Goal: Transaction & Acquisition: Purchase product/service

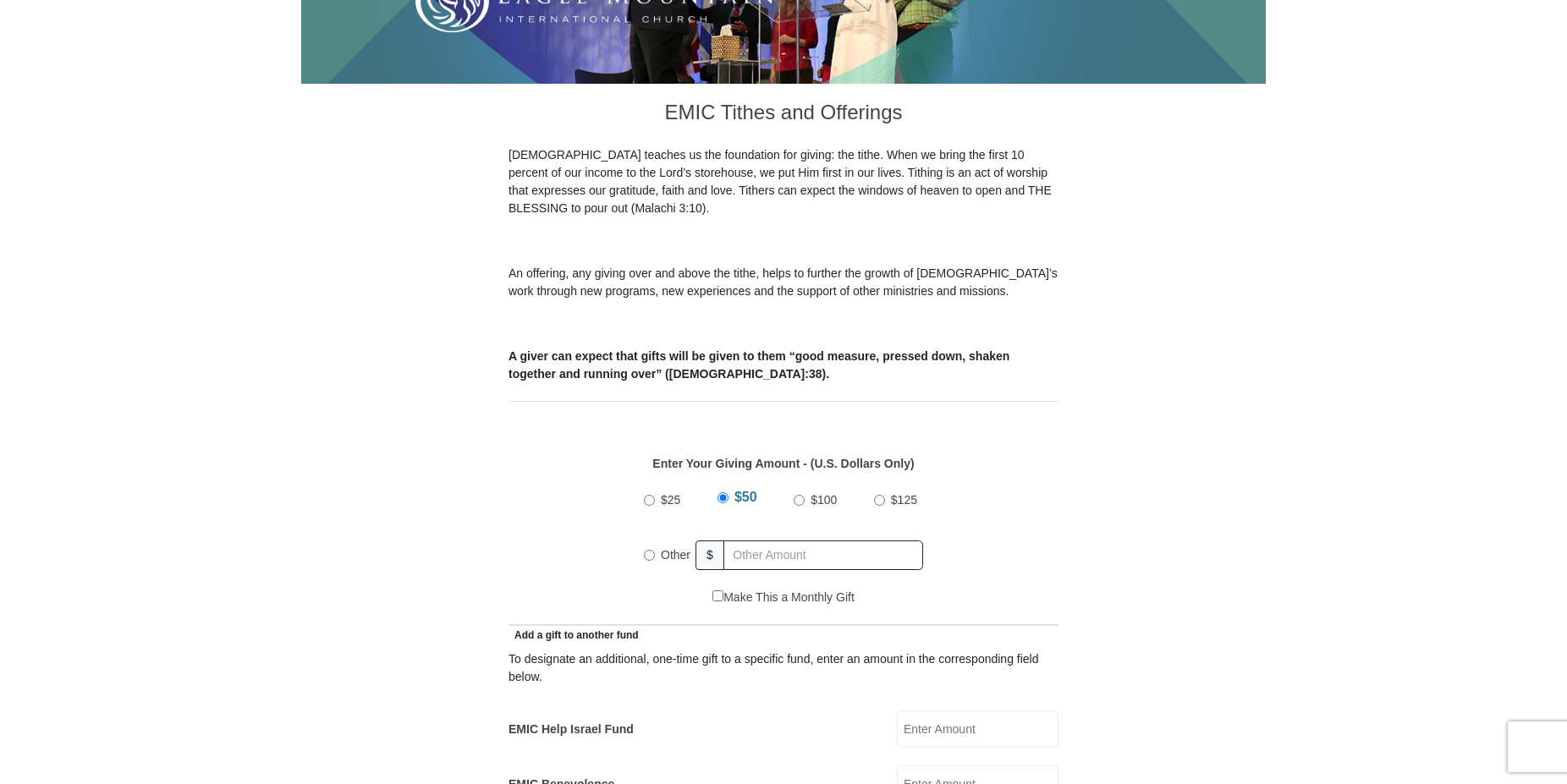
scroll to position [431, 0]
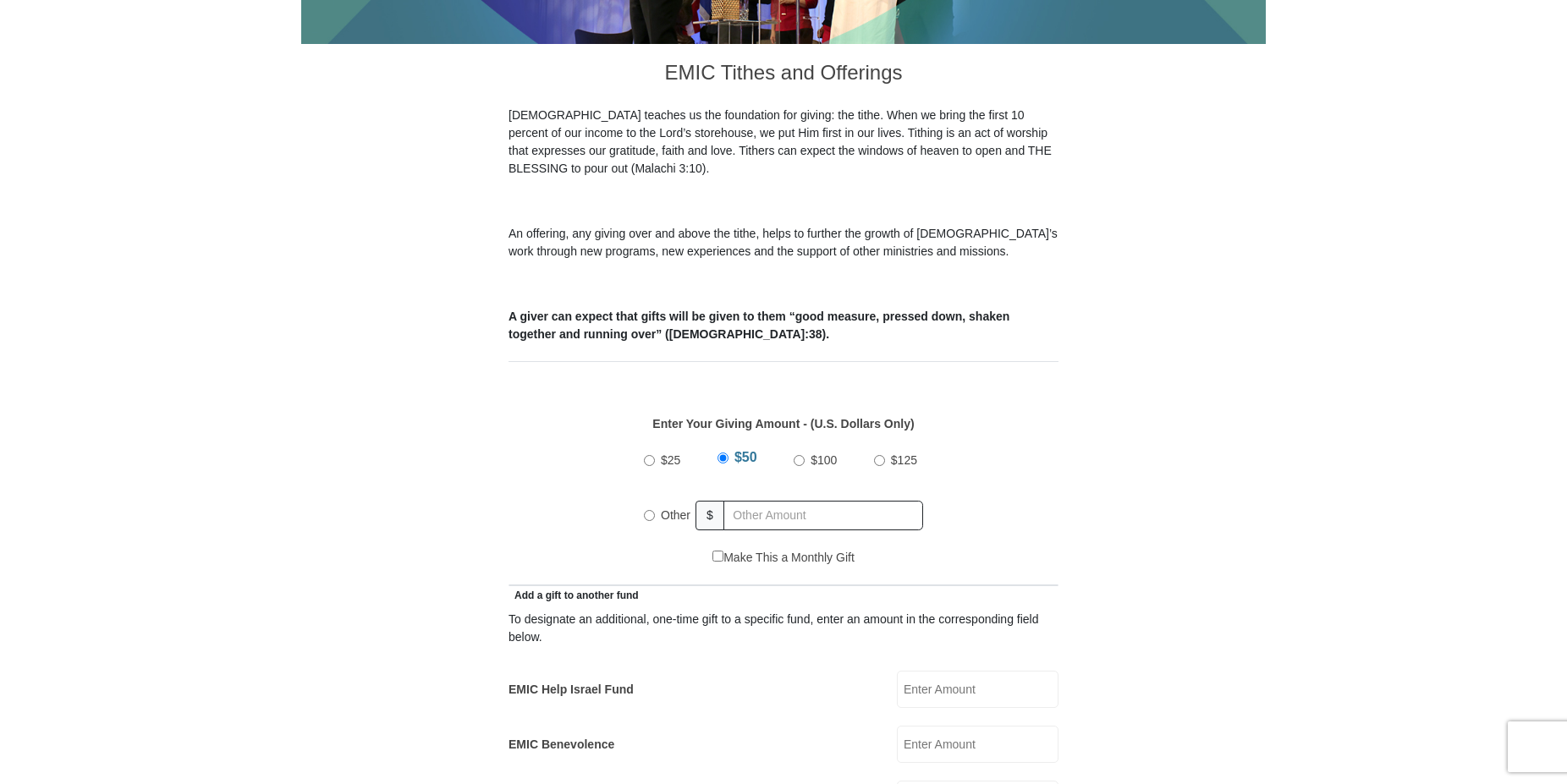
click at [650, 510] on input "Other" at bounding box center [649, 515] width 11 height 11
radio input "true"
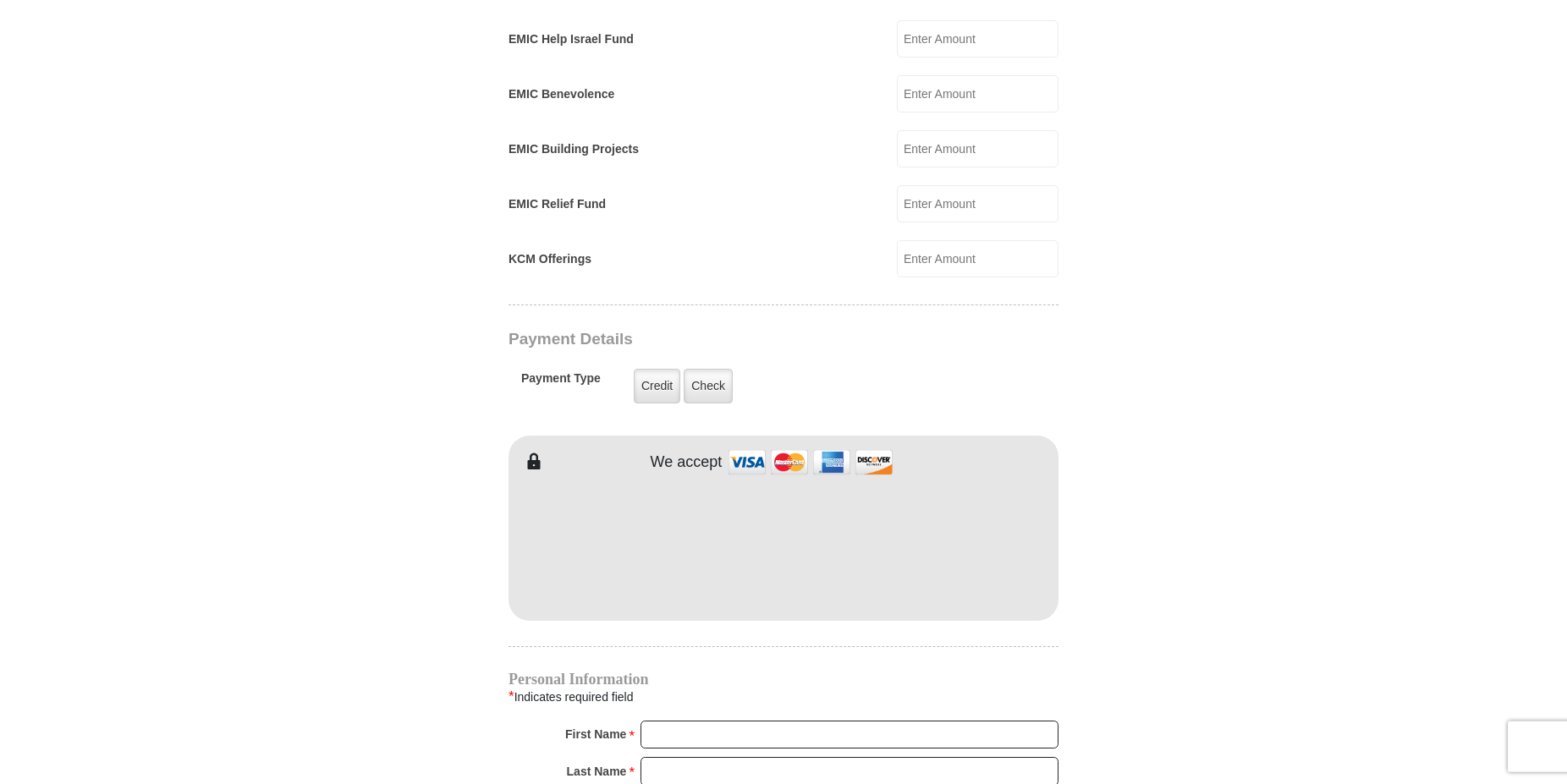
scroll to position [1121, 0]
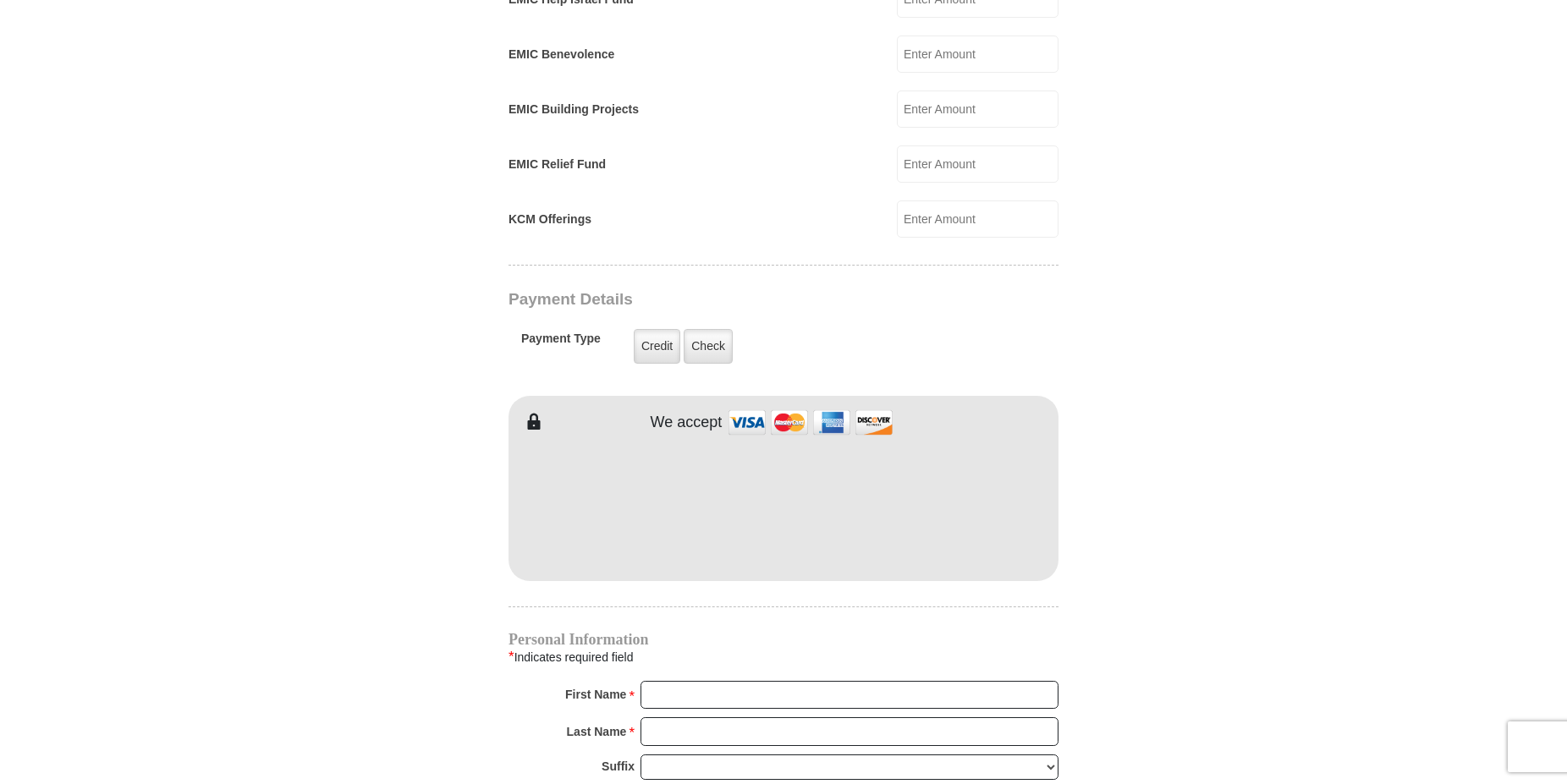
type input "222.00"
click at [771, 680] on input "First Name *" at bounding box center [849, 694] width 418 height 29
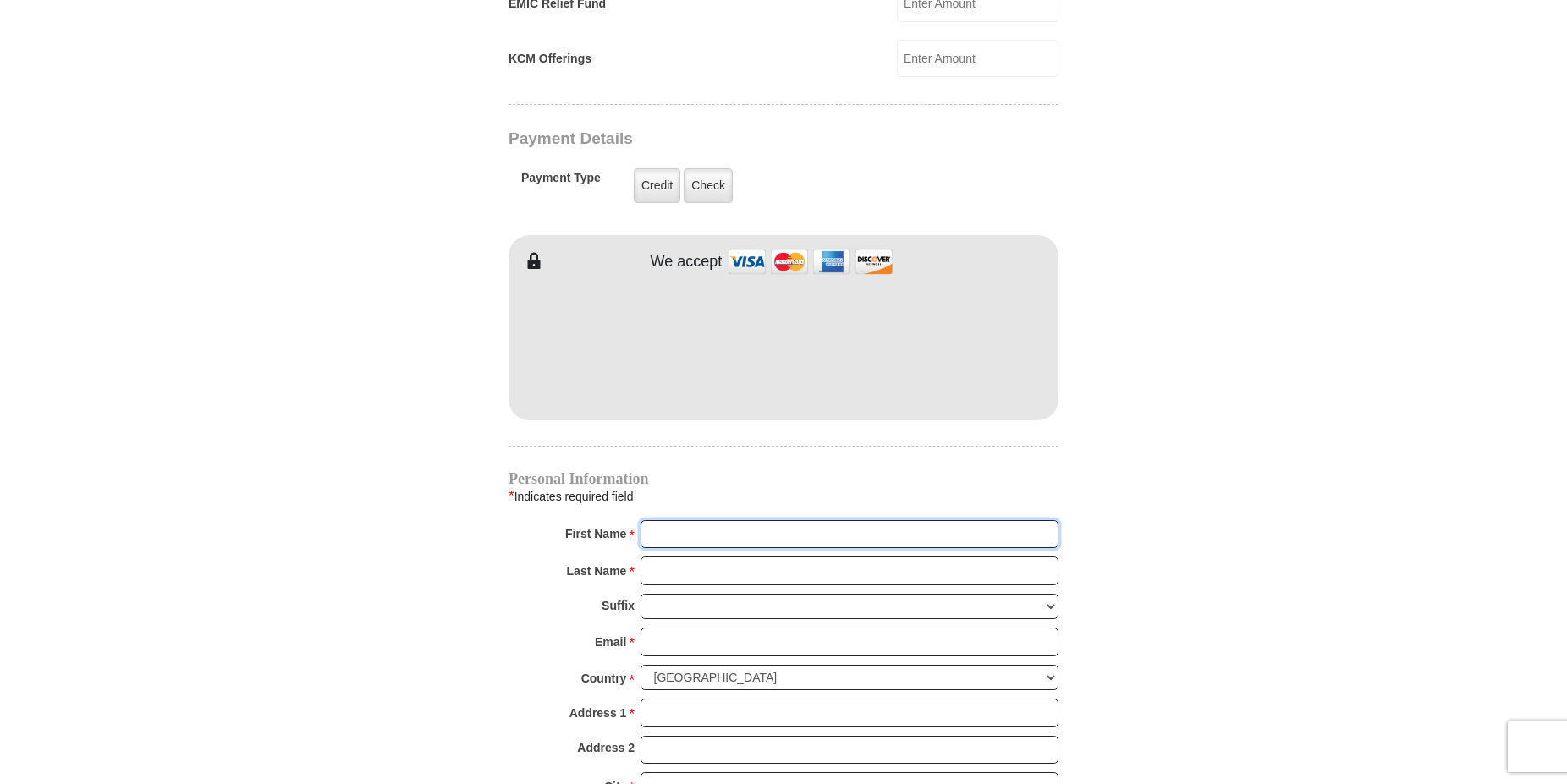
scroll to position [1294, 0]
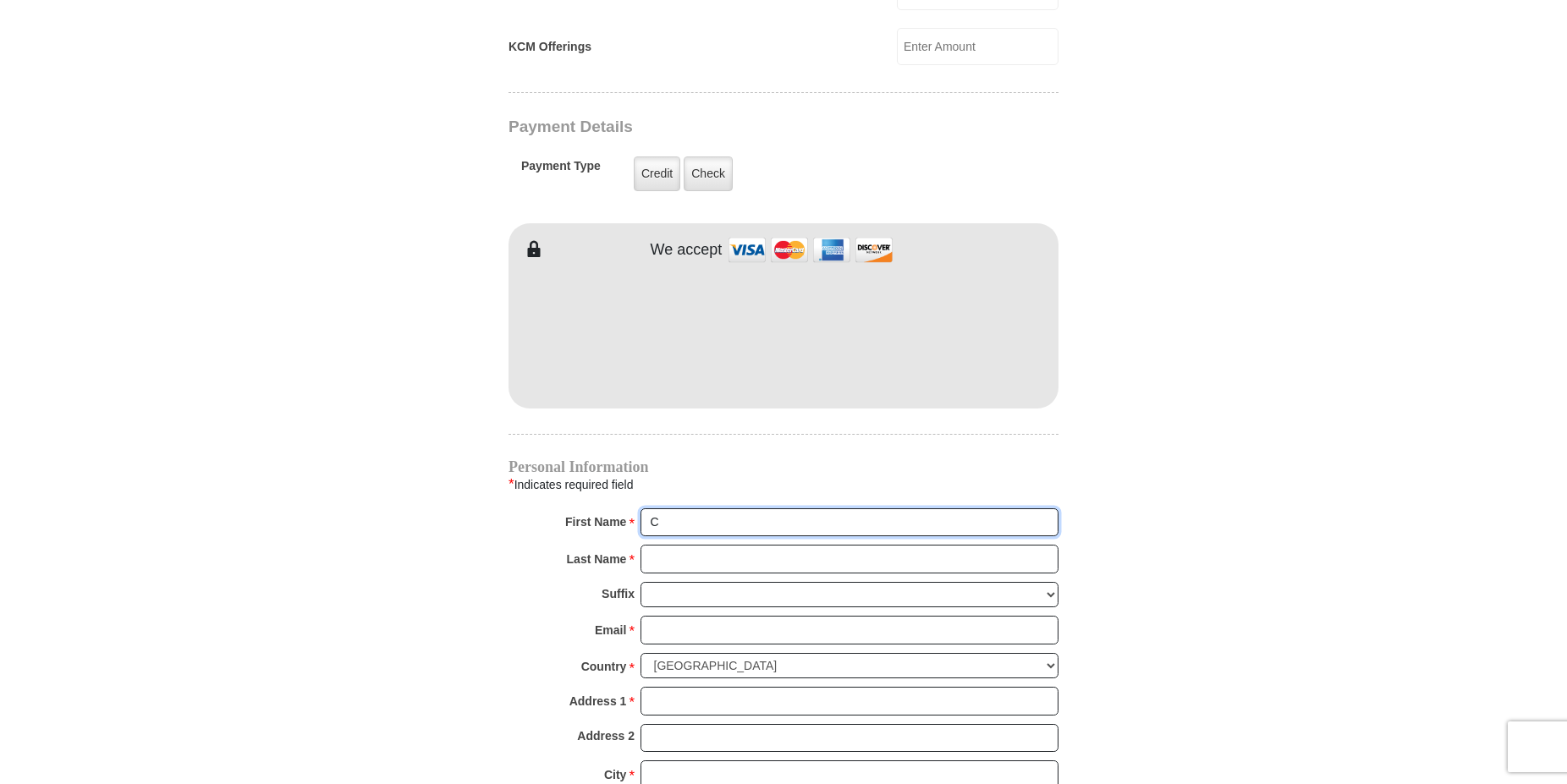
type input "C"
type input "2152 [PERSON_NAME]"
type input "[PERSON_NAME]"
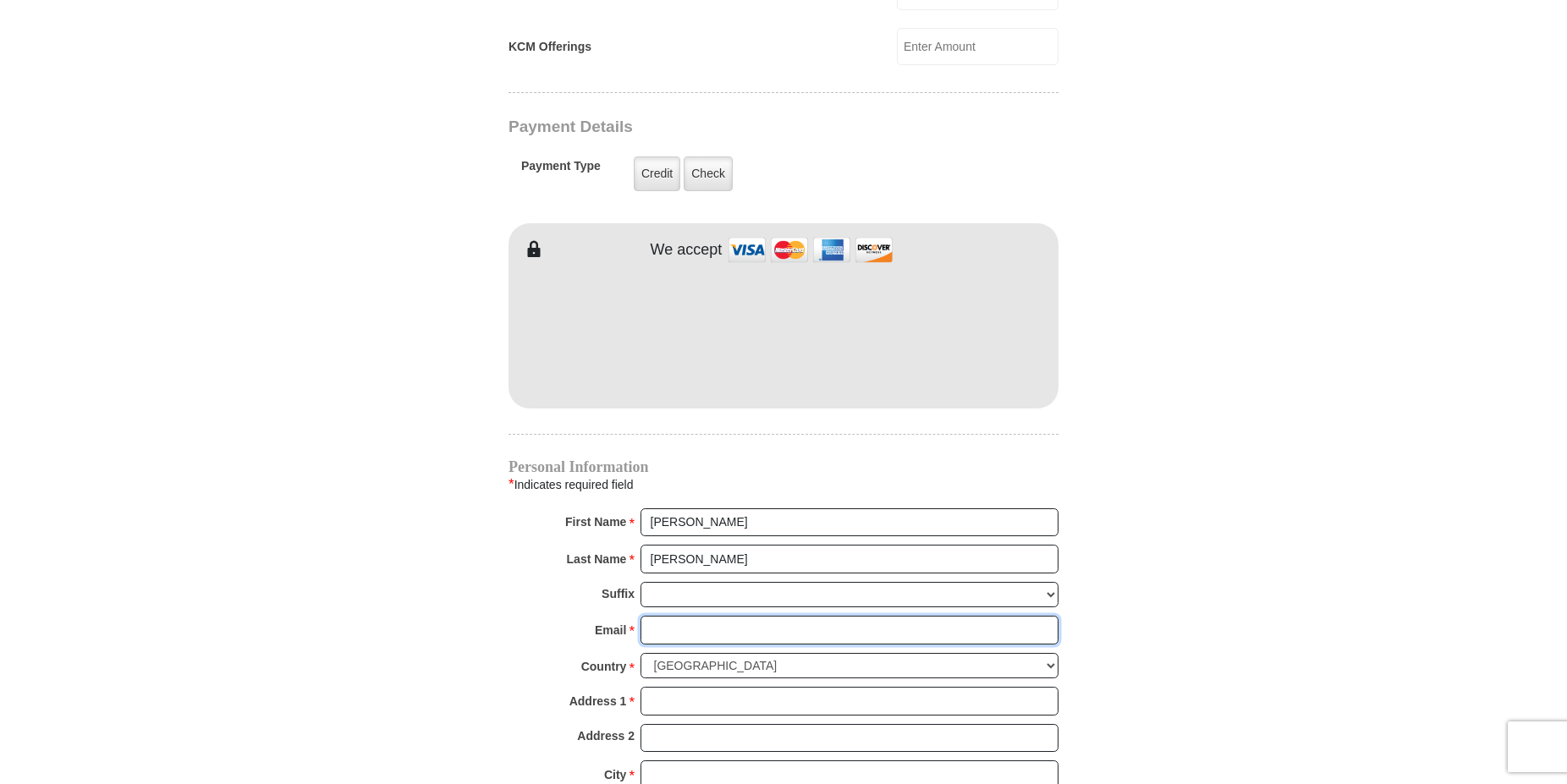
type input "[EMAIL_ADDRESS][DOMAIN_NAME]"
type input "2152 [PERSON_NAME]"
click at [672, 686] on input "Address 1 *" at bounding box center [849, 700] width 418 height 29
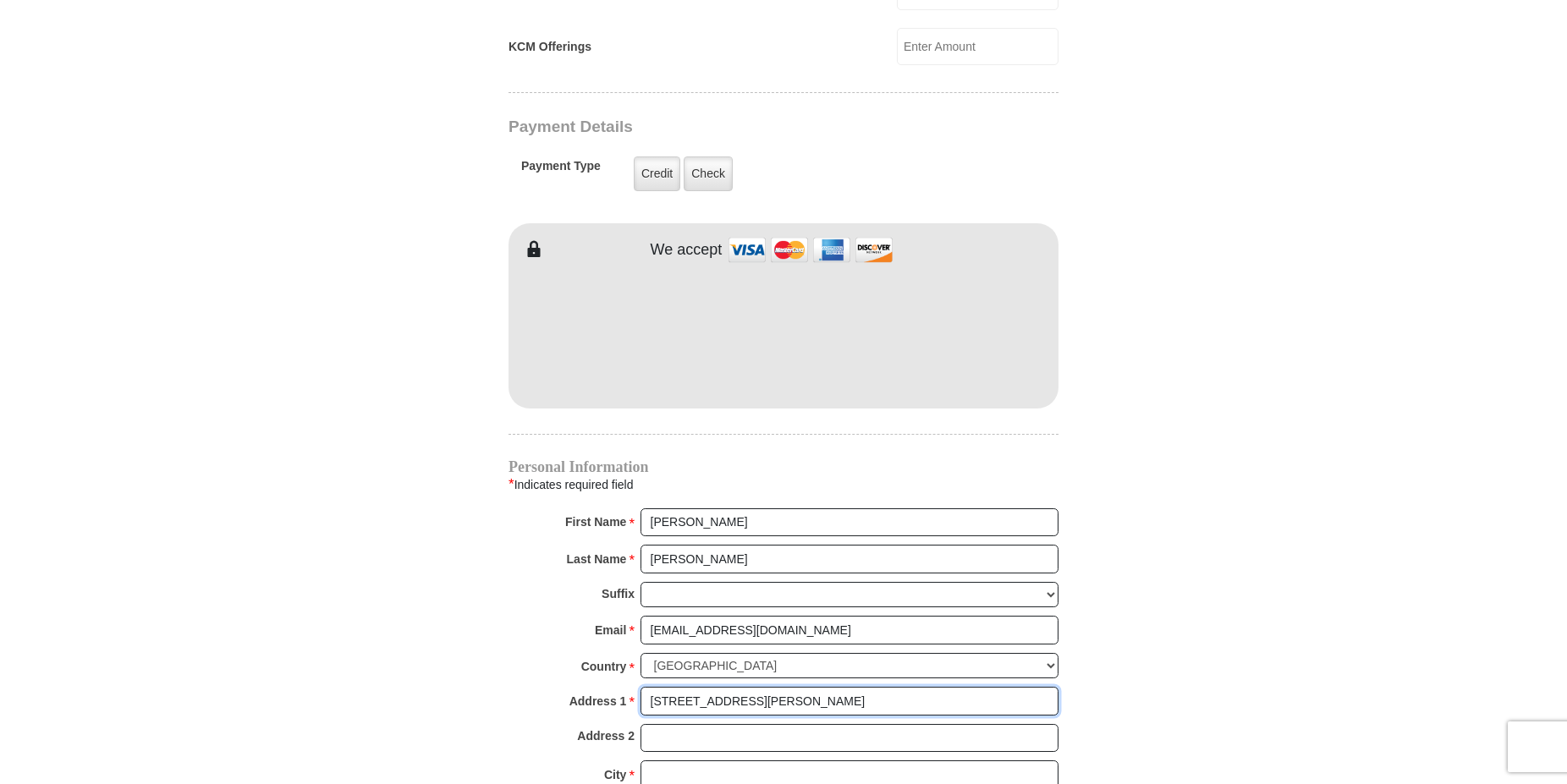
type input "[STREET_ADDRESS][PERSON_NAME]"
click at [678, 760] on input "City *" at bounding box center [849, 774] width 418 height 29
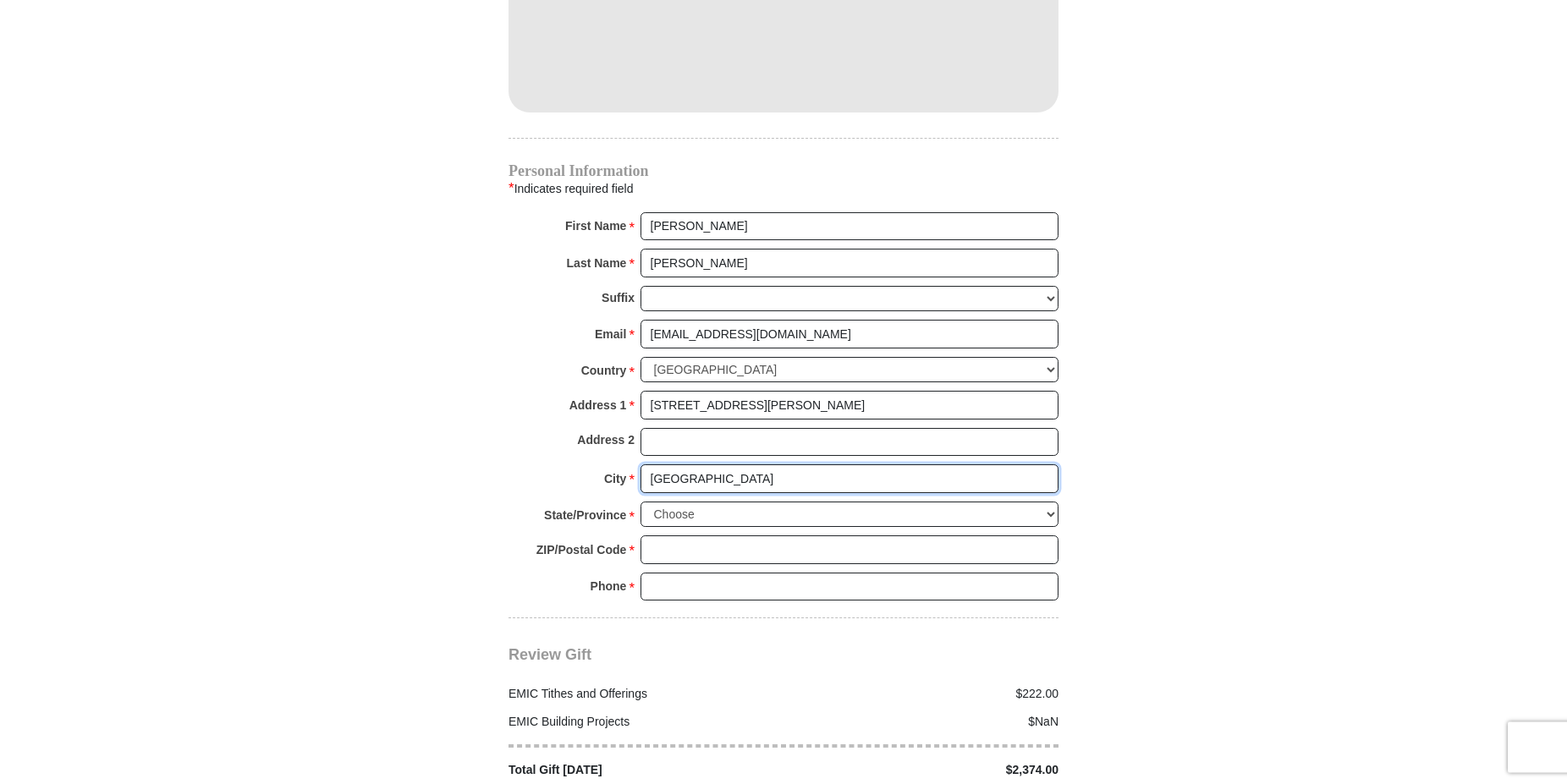
scroll to position [1639, 0]
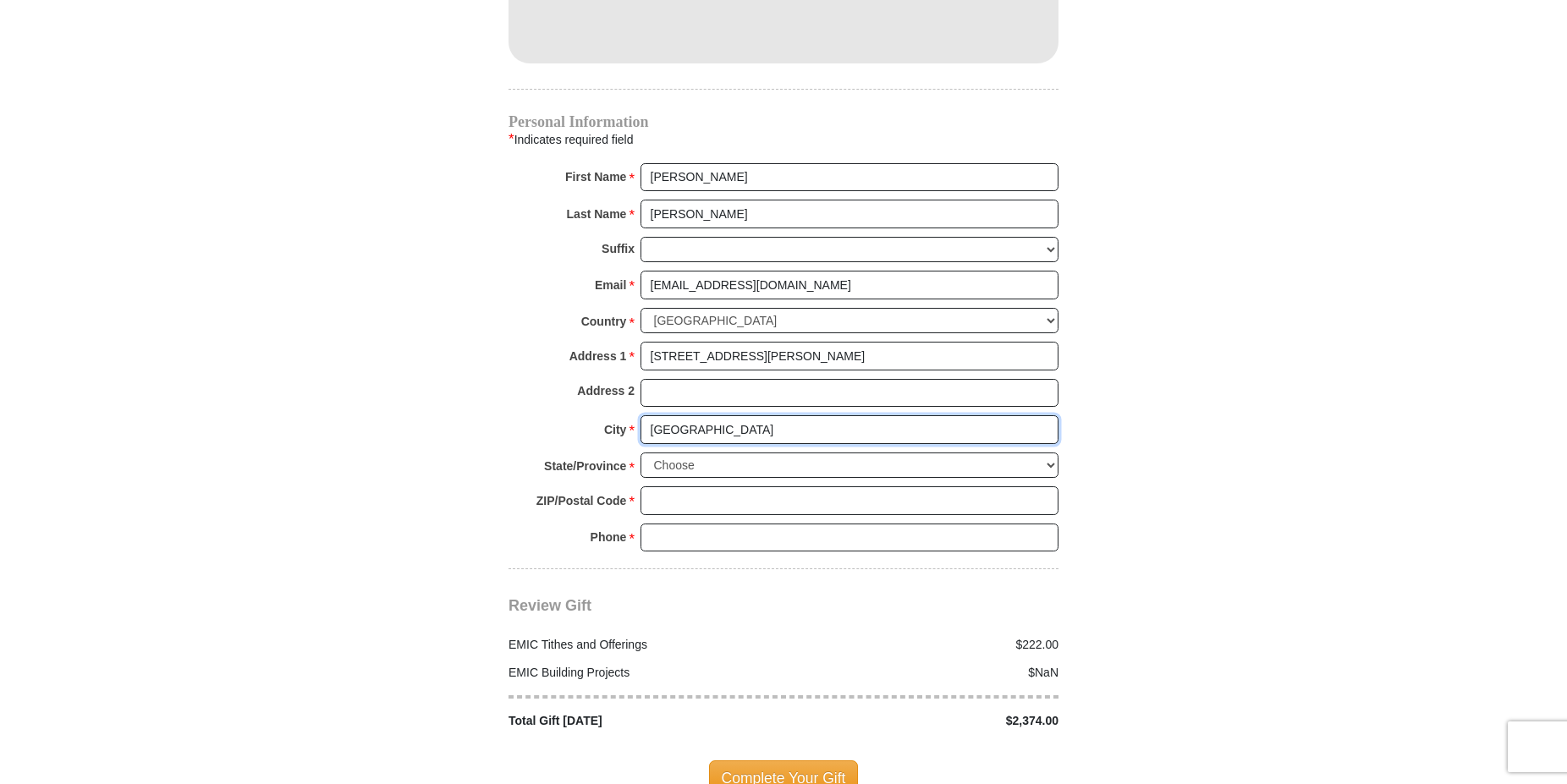
type input "[GEOGRAPHIC_DATA]"
select select "PA"
click option "[US_STATE]" at bounding box center [0, 0] width 0 height 0
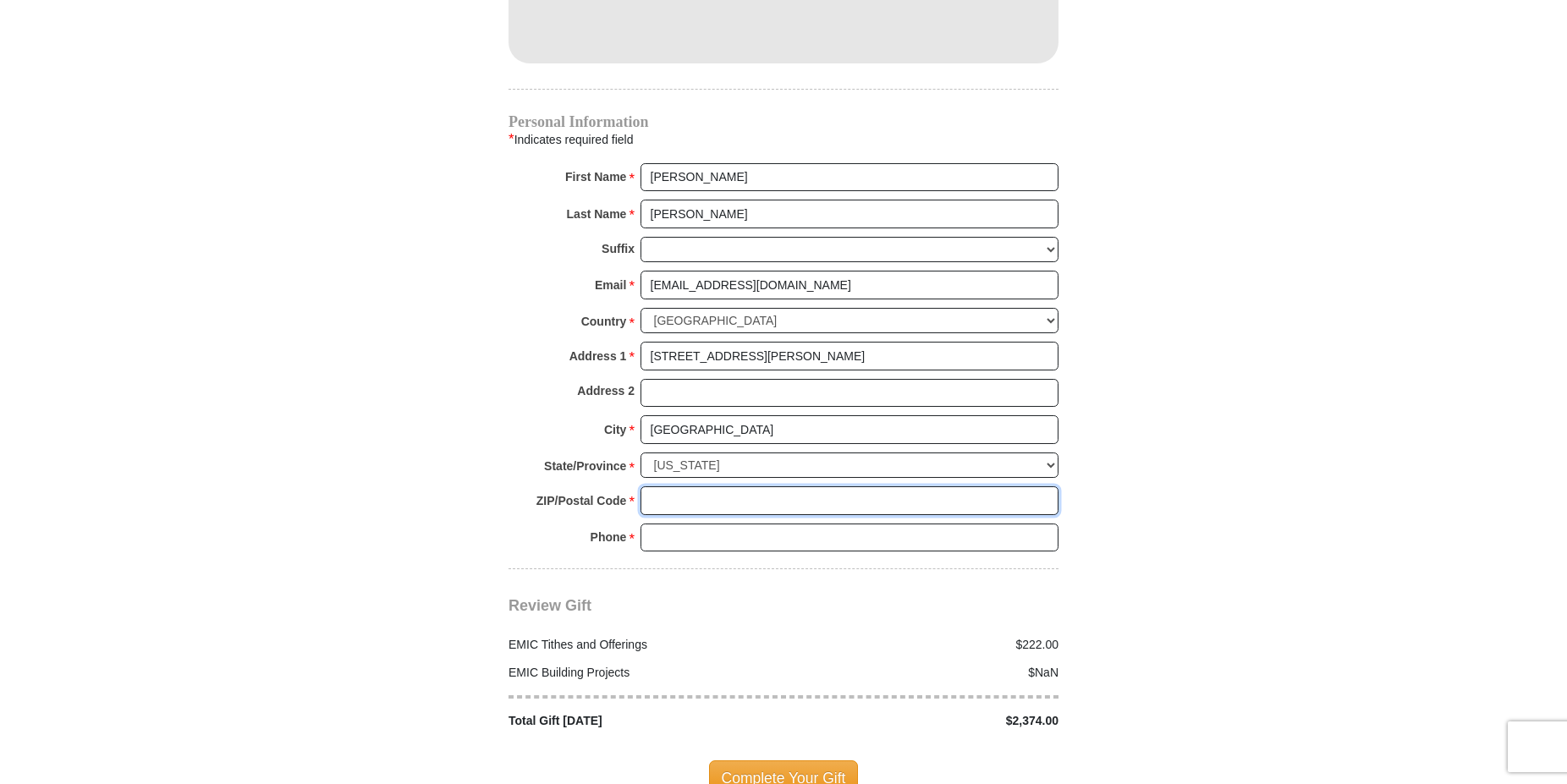
click at [697, 486] on input "ZIP/Postal Code *" at bounding box center [849, 500] width 418 height 29
type input "15129"
click at [649, 524] on input "Phone * *" at bounding box center [849, 538] width 418 height 29
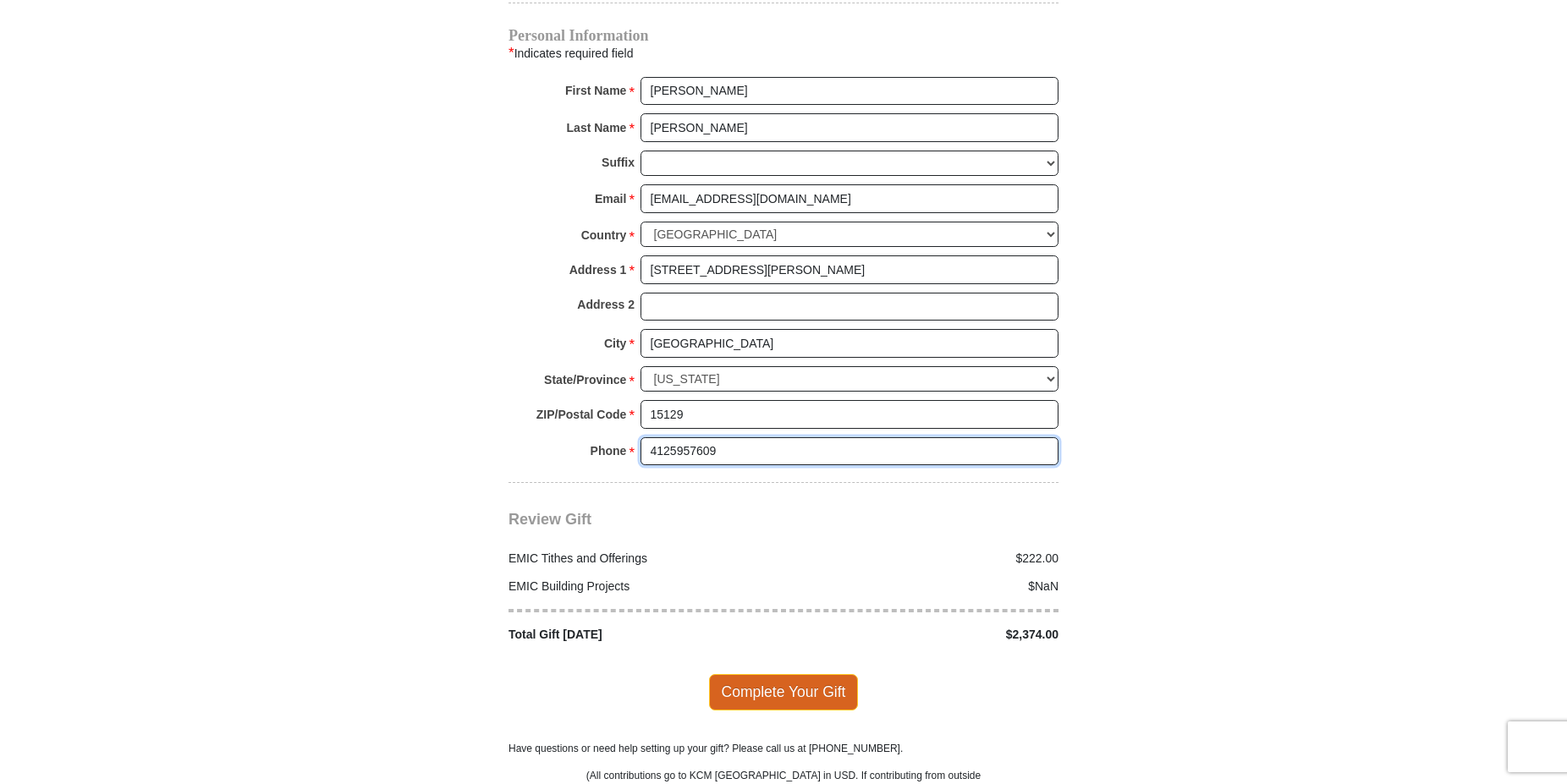
type input "4125957609"
click at [775, 674] on span "Complete Your Gift" at bounding box center [784, 692] width 150 height 36
